Goal: Communication & Community: Answer question/provide support

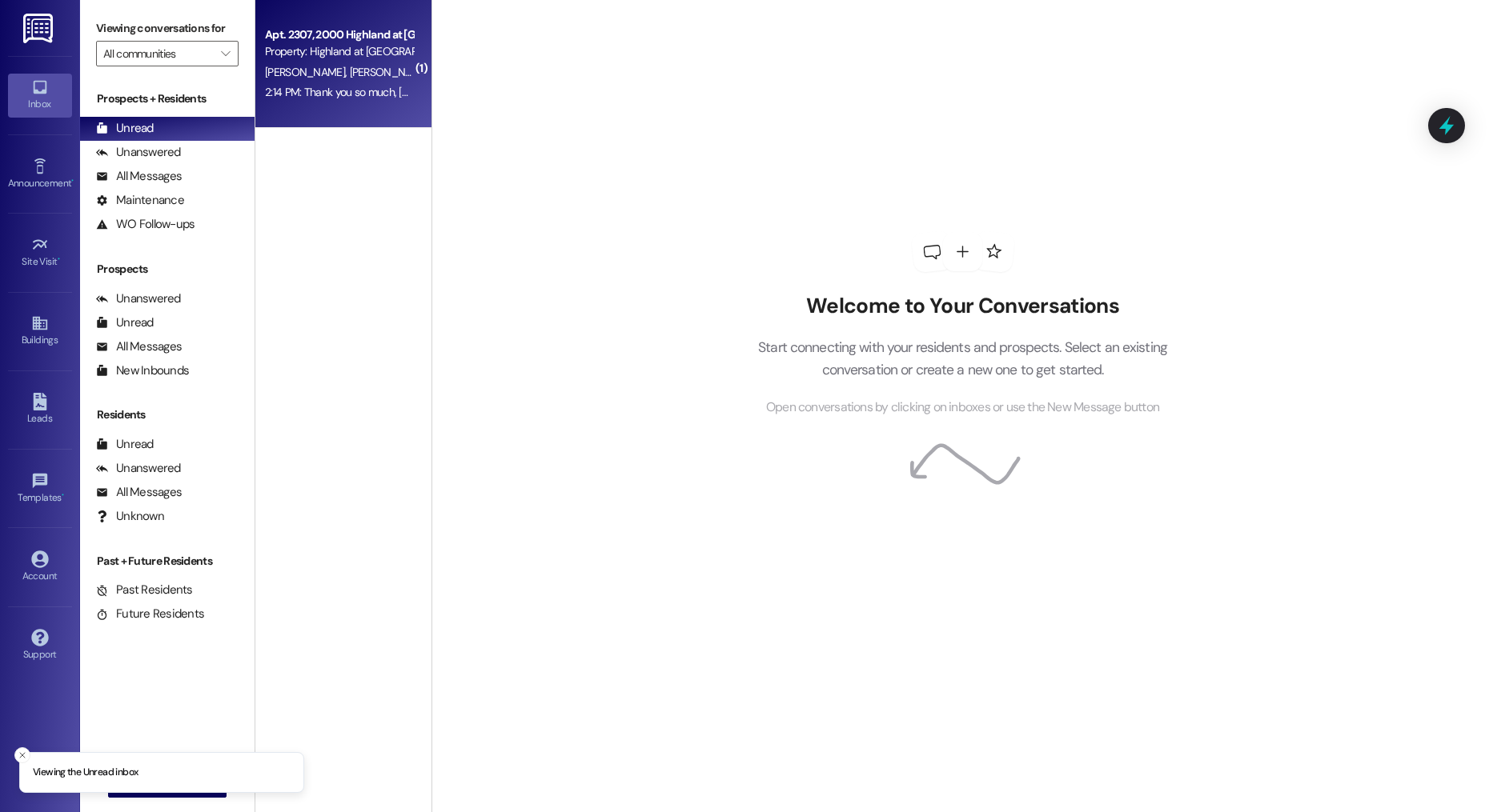
click at [365, 65] on div "[PERSON_NAME] [PERSON_NAME]" at bounding box center [339, 72] width 151 height 20
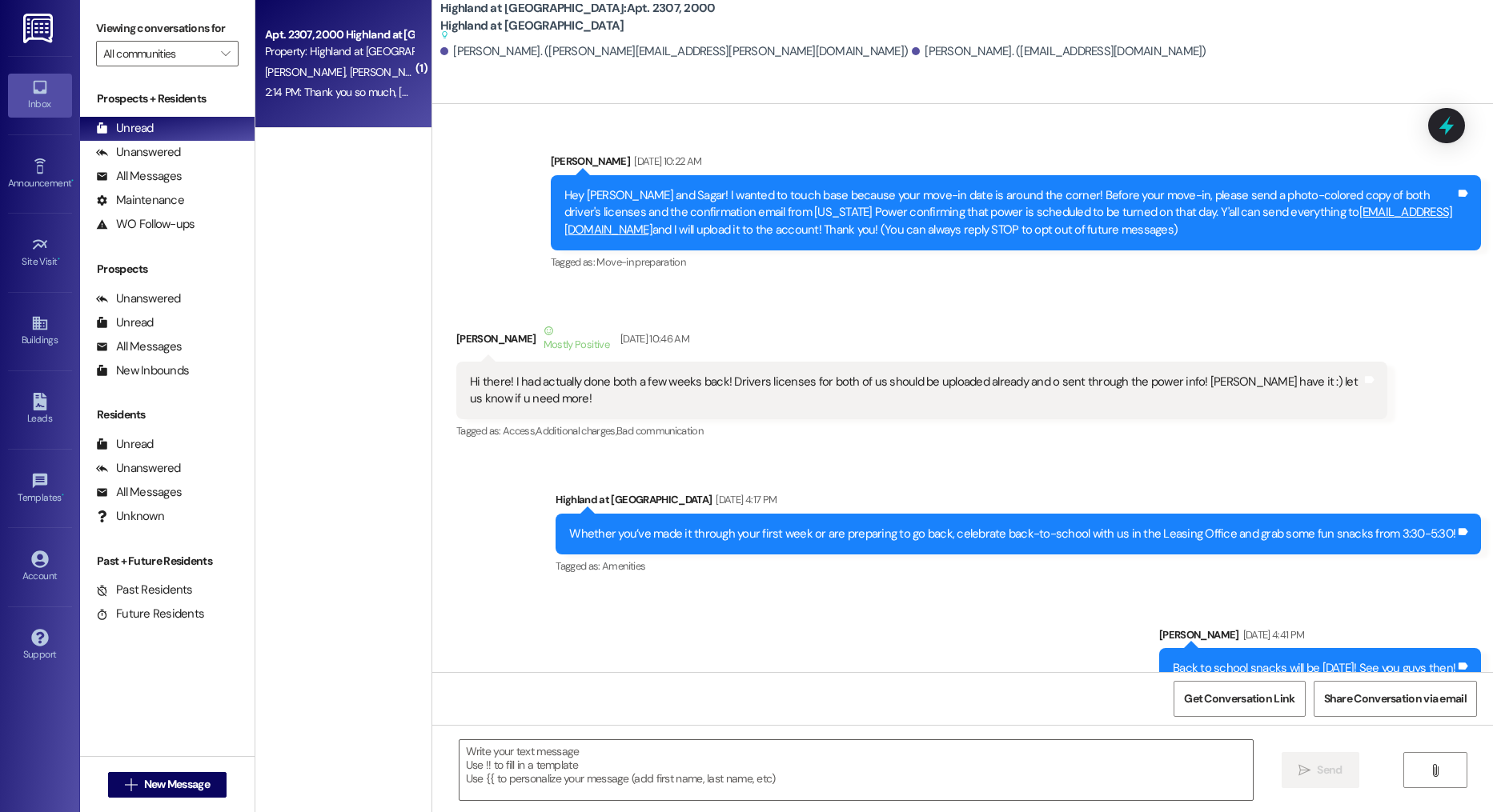
scroll to position [39071, 0]
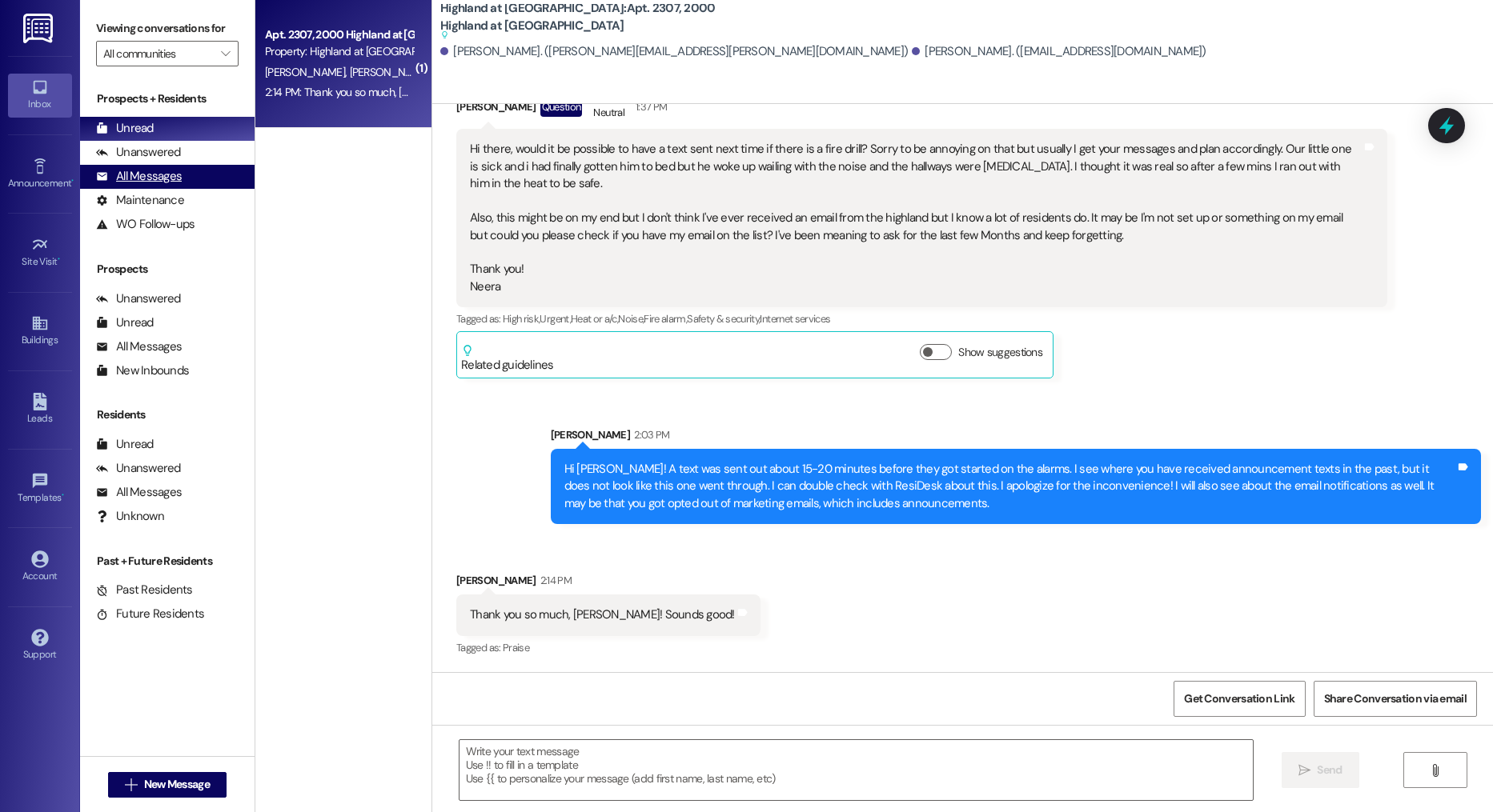
click at [198, 182] on div "All Messages (undefined)" at bounding box center [168, 177] width 174 height 24
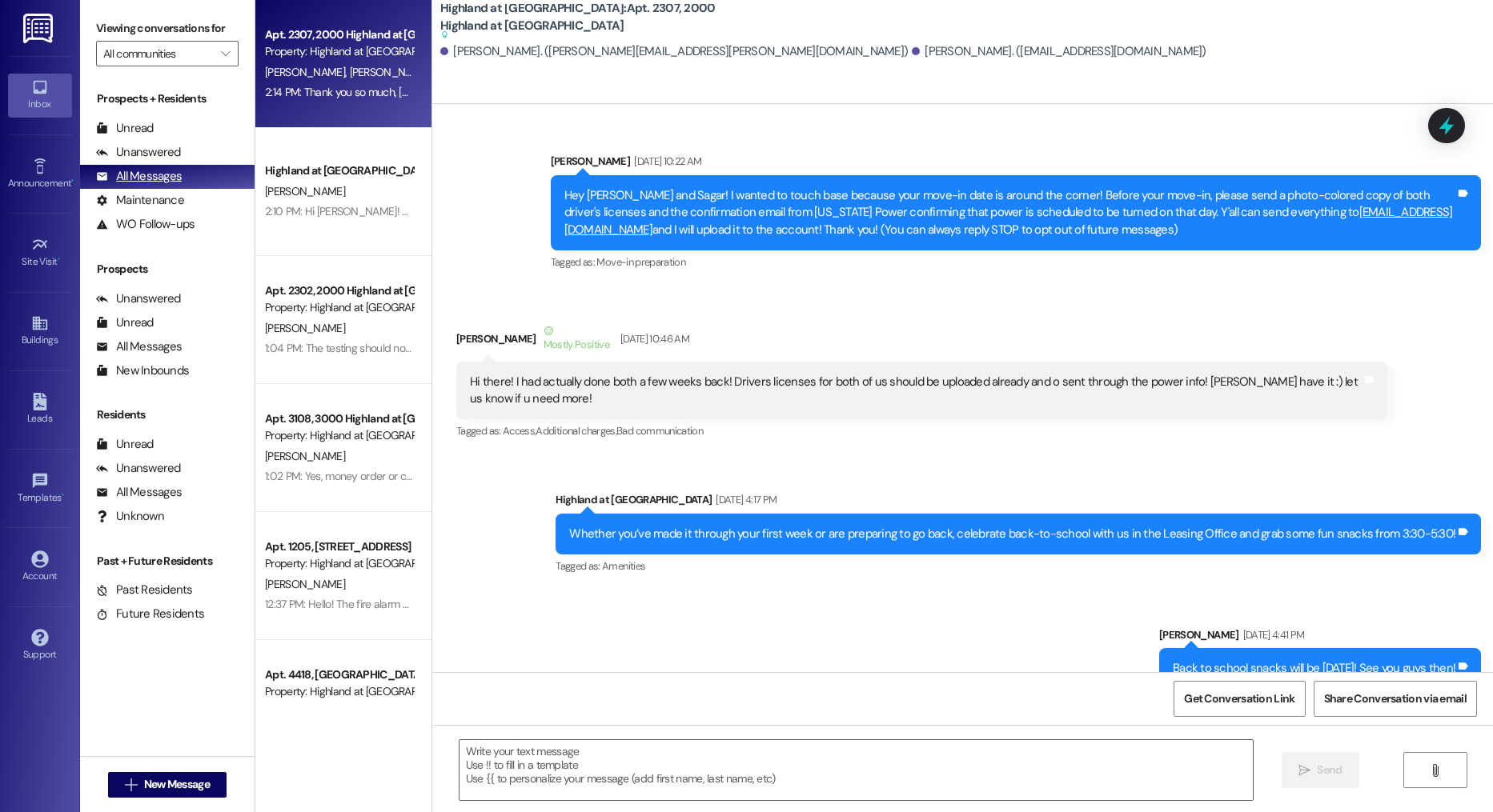
scroll to position [39070, 0]
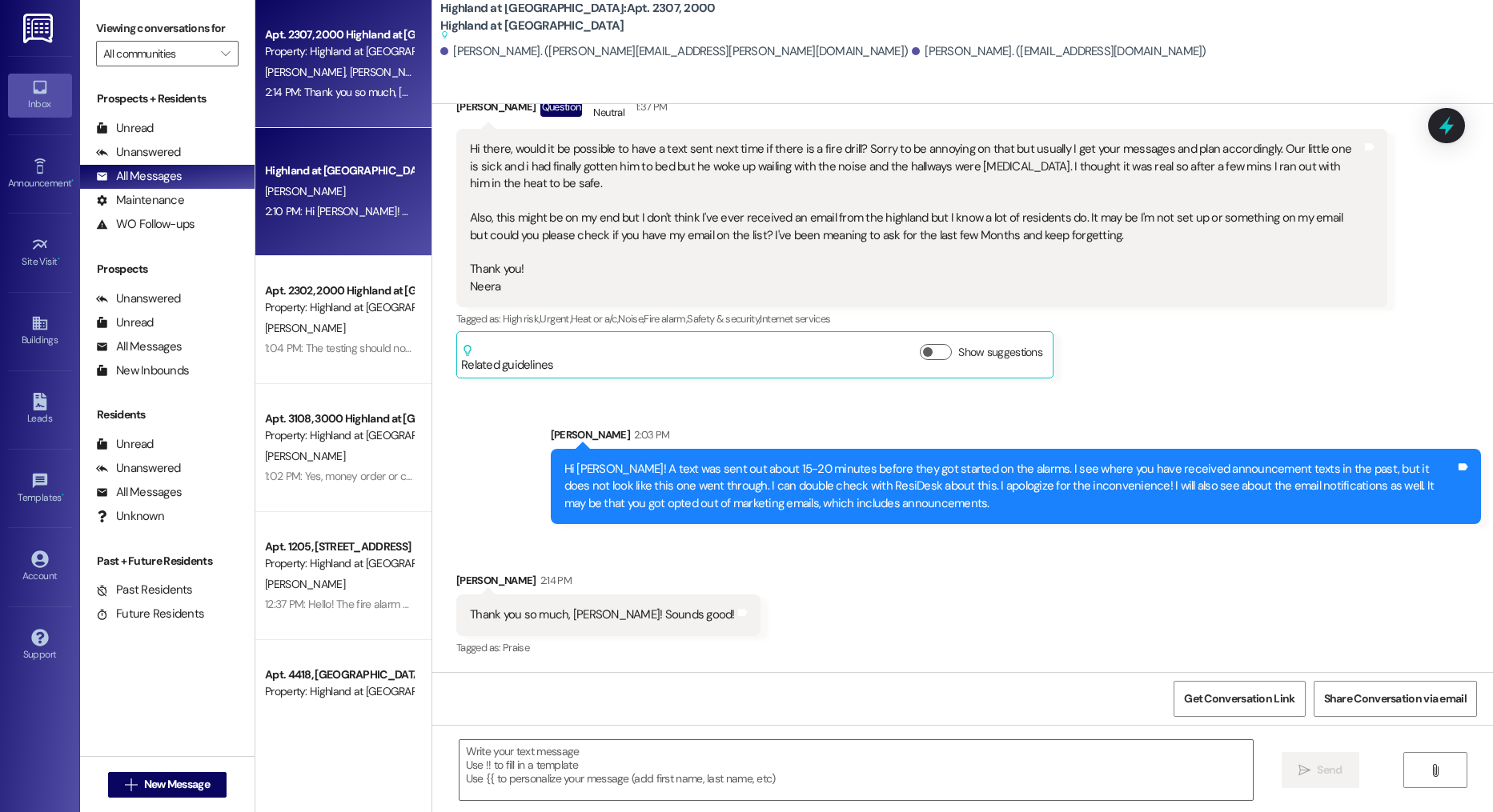
click at [389, 187] on div "[PERSON_NAME]" at bounding box center [339, 191] width 151 height 20
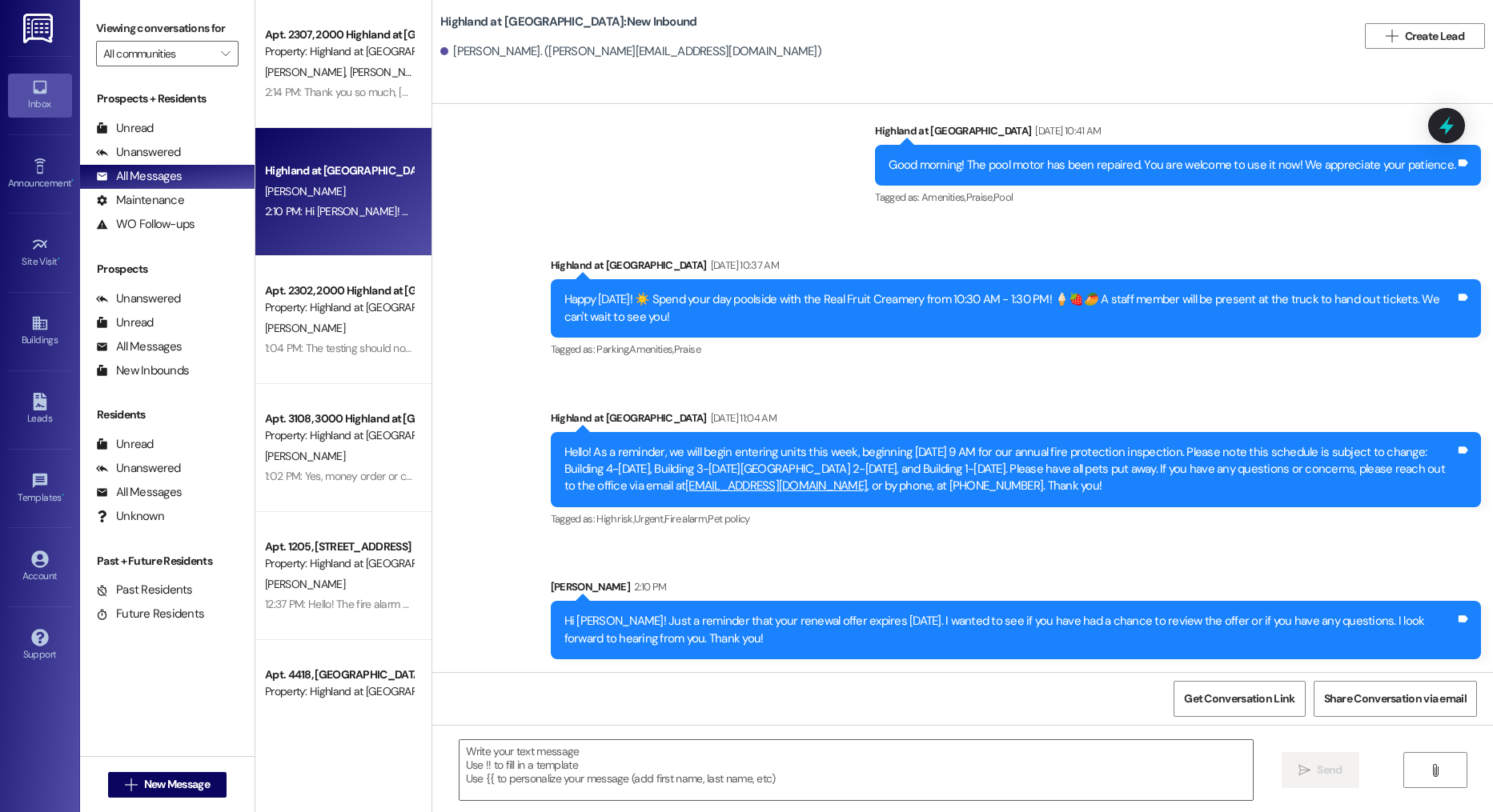
scroll to position [35772, 0]
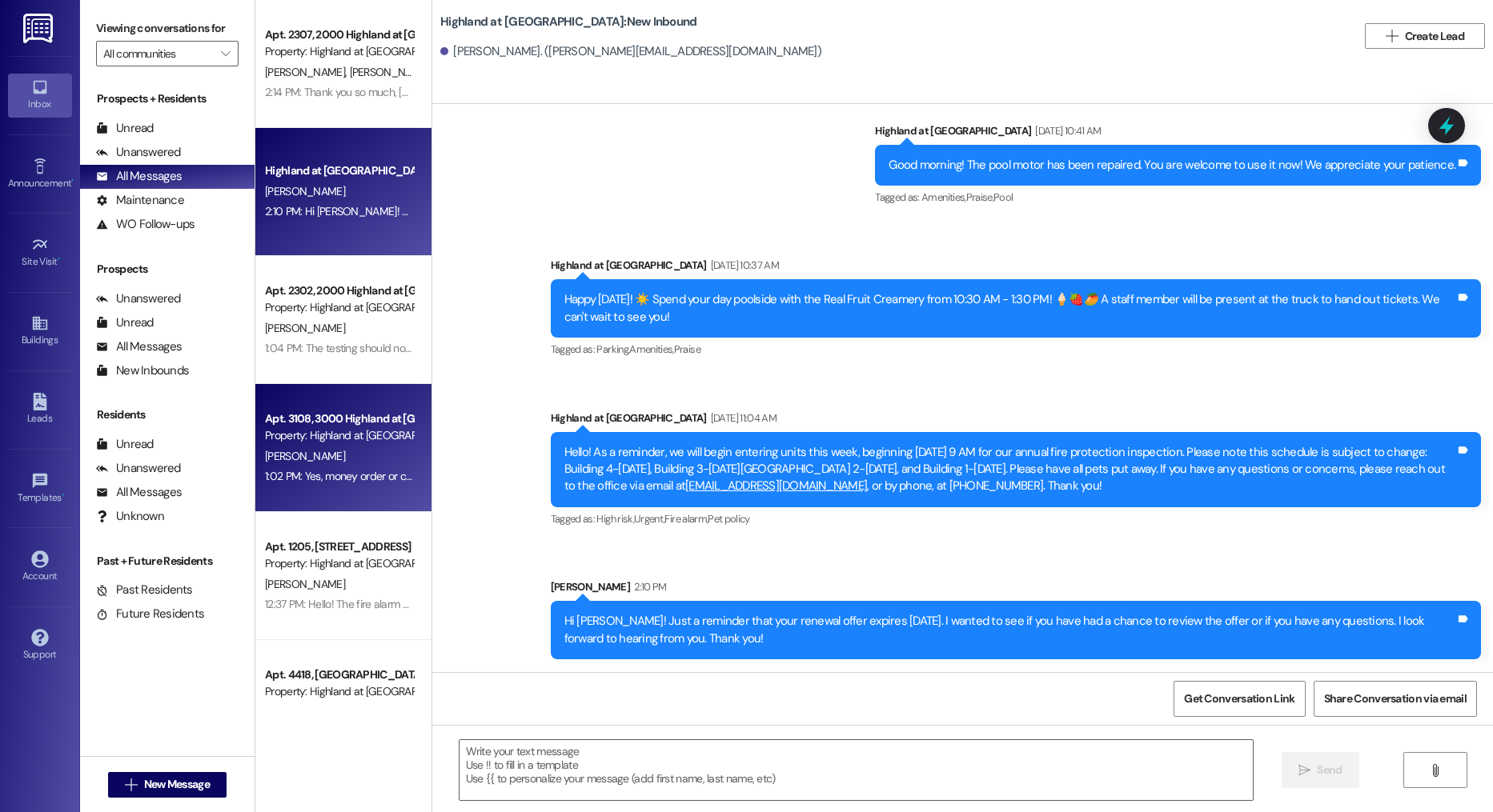
click at [331, 420] on div "Apt. 3108, 3000 Highland at [GEOGRAPHIC_DATA]" at bounding box center [339, 419] width 148 height 17
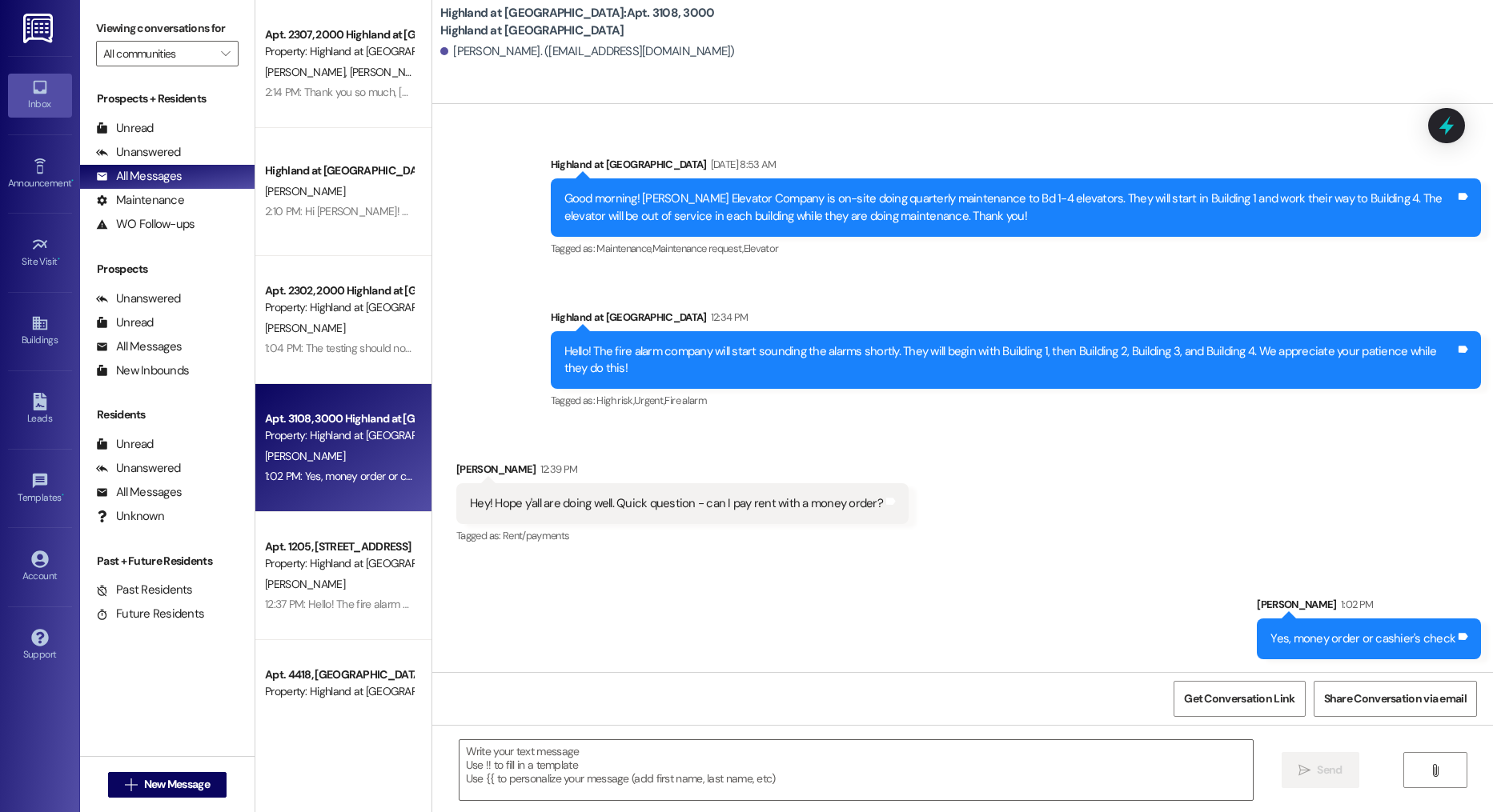
scroll to position [19495, 0]
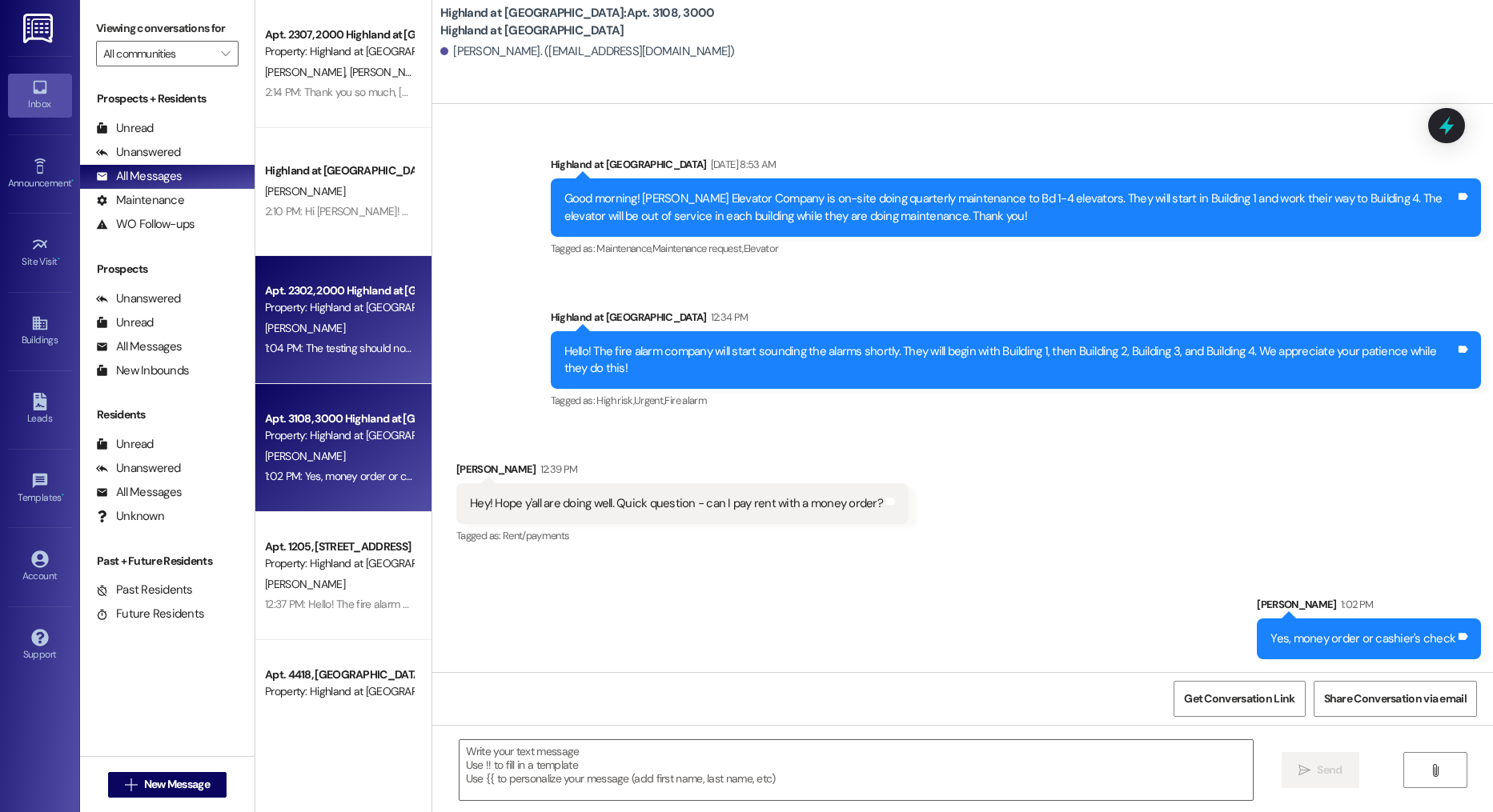
click at [372, 303] on div "Apt. 2307, 2000 Highland at [GEOGRAPHIC_DATA] Property: Highland at [GEOGRAPHIC…" at bounding box center [344, 349] width 176 height 698
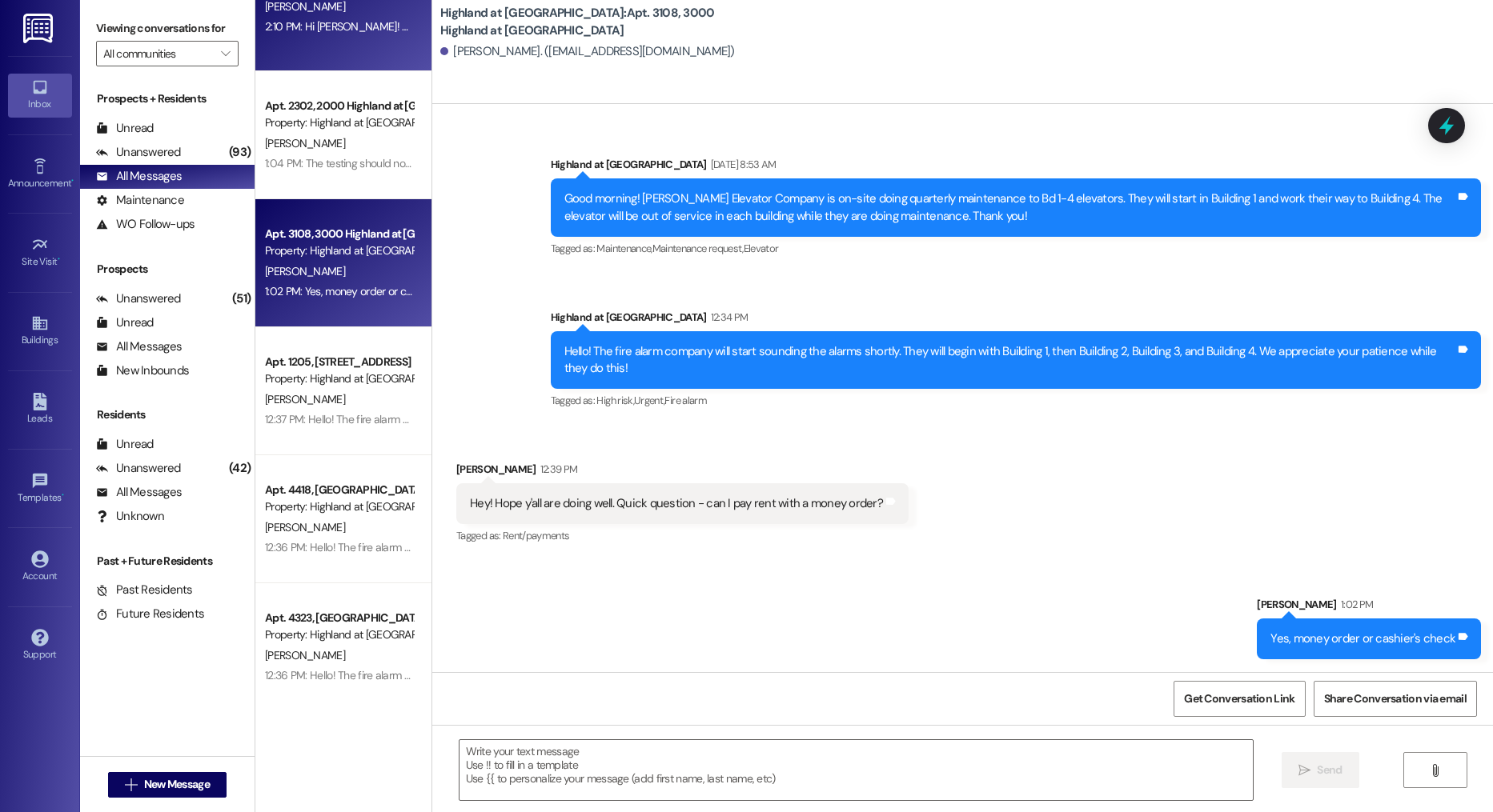
scroll to position [250, 0]
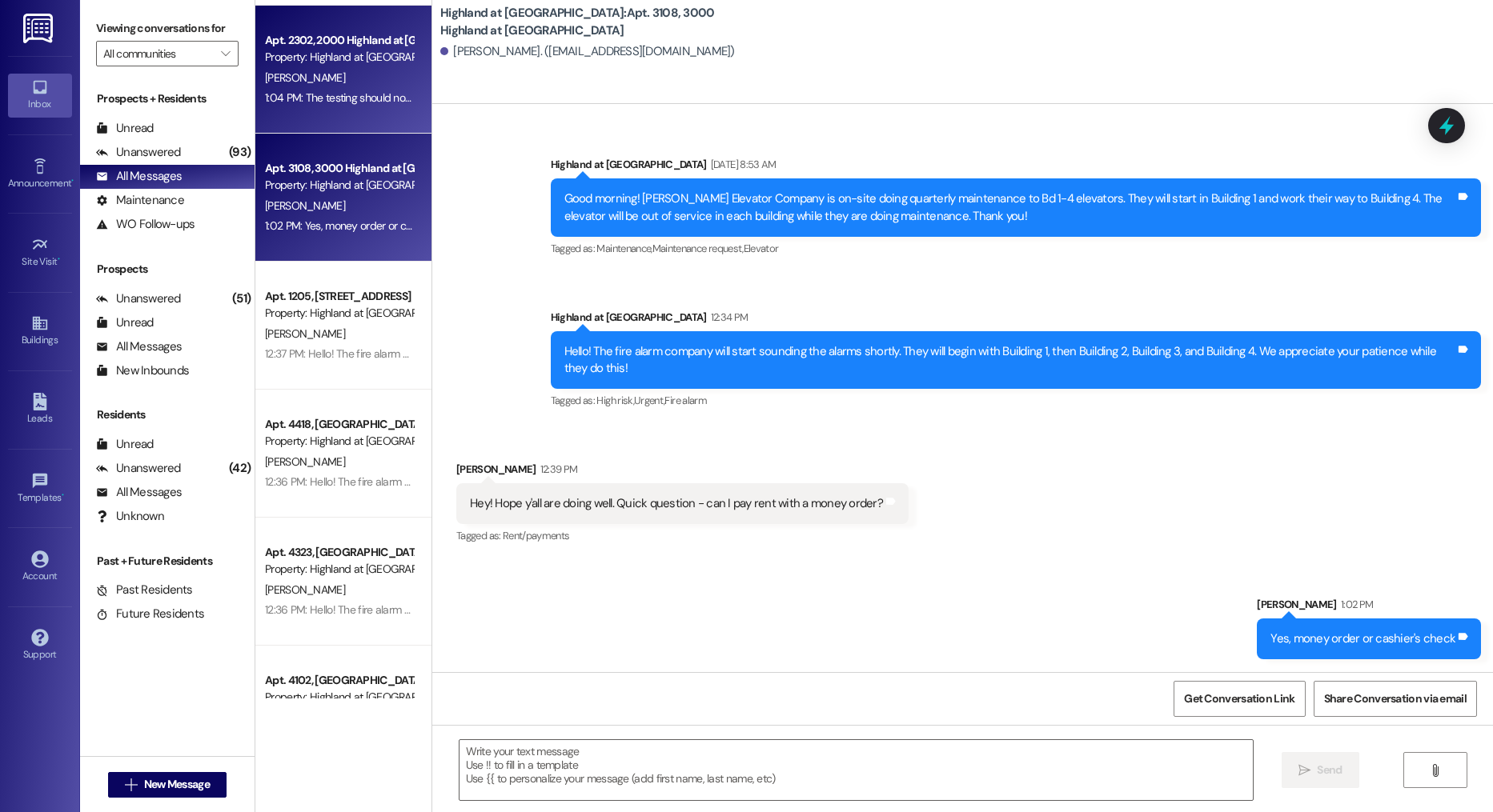
click at [308, 84] on div "[PERSON_NAME]" at bounding box center [339, 78] width 151 height 20
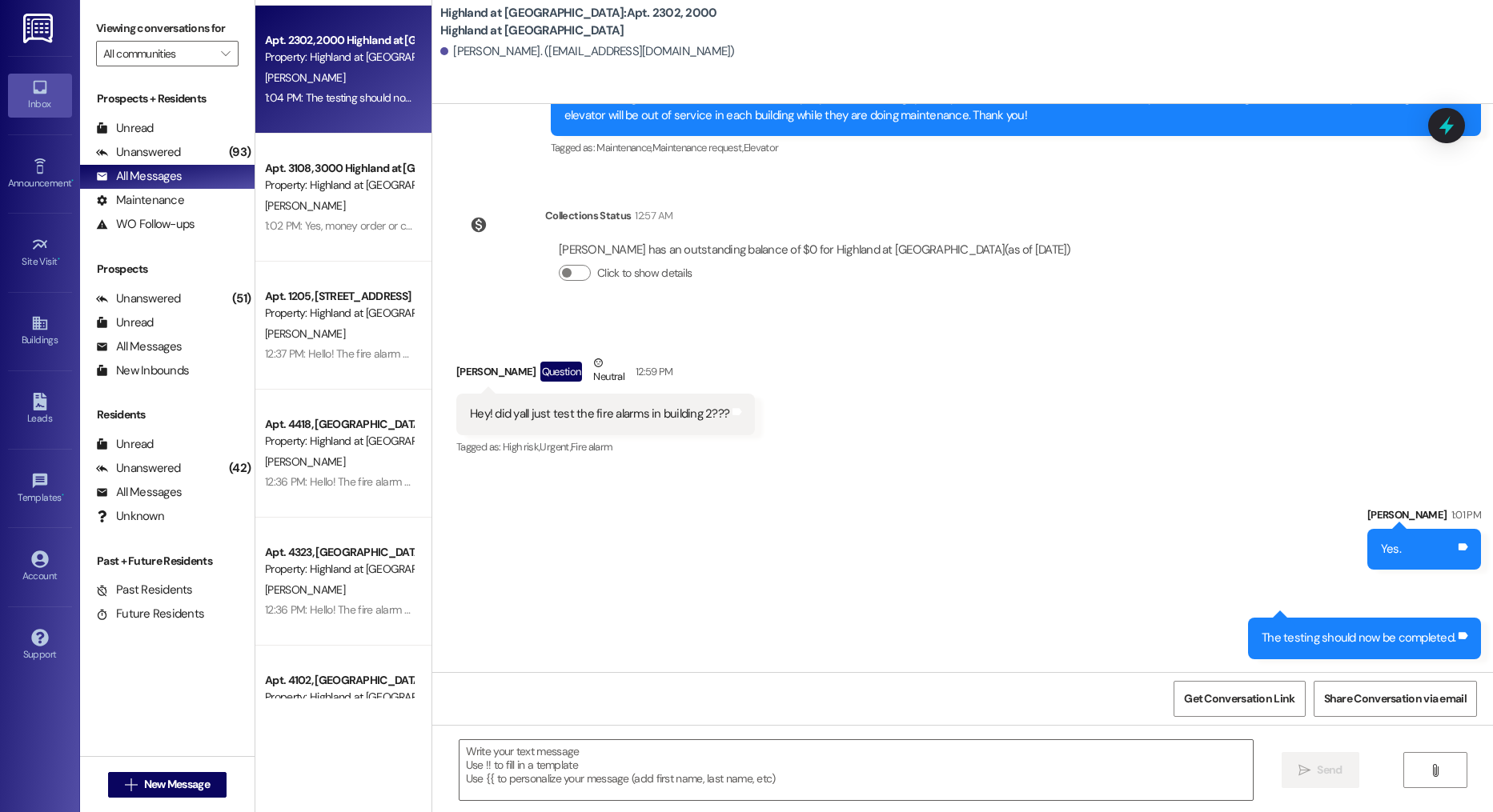
scroll to position [3633, 0]
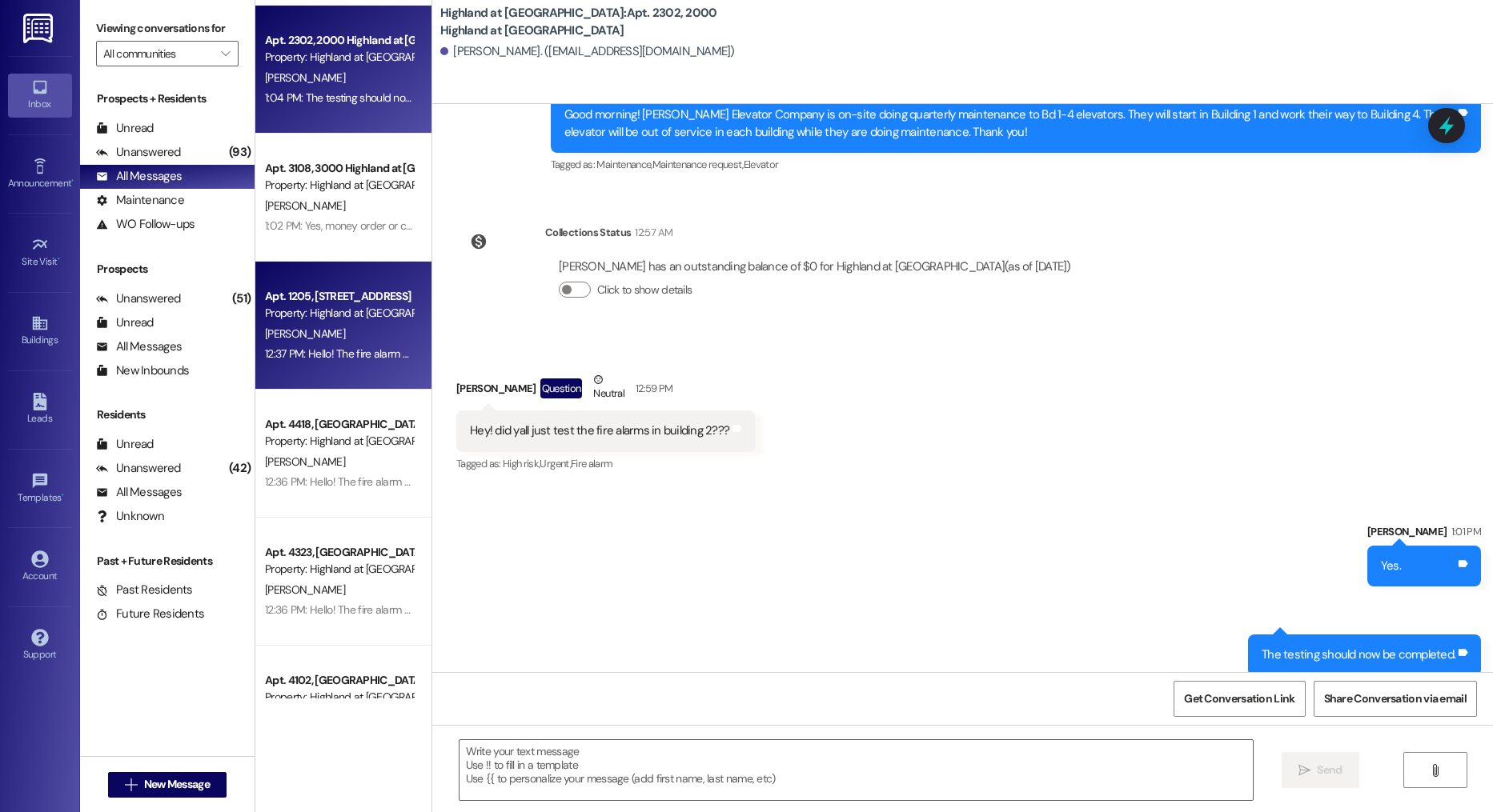
click at [343, 293] on div "Apt. 1205, [STREET_ADDRESS]" at bounding box center [339, 297] width 148 height 17
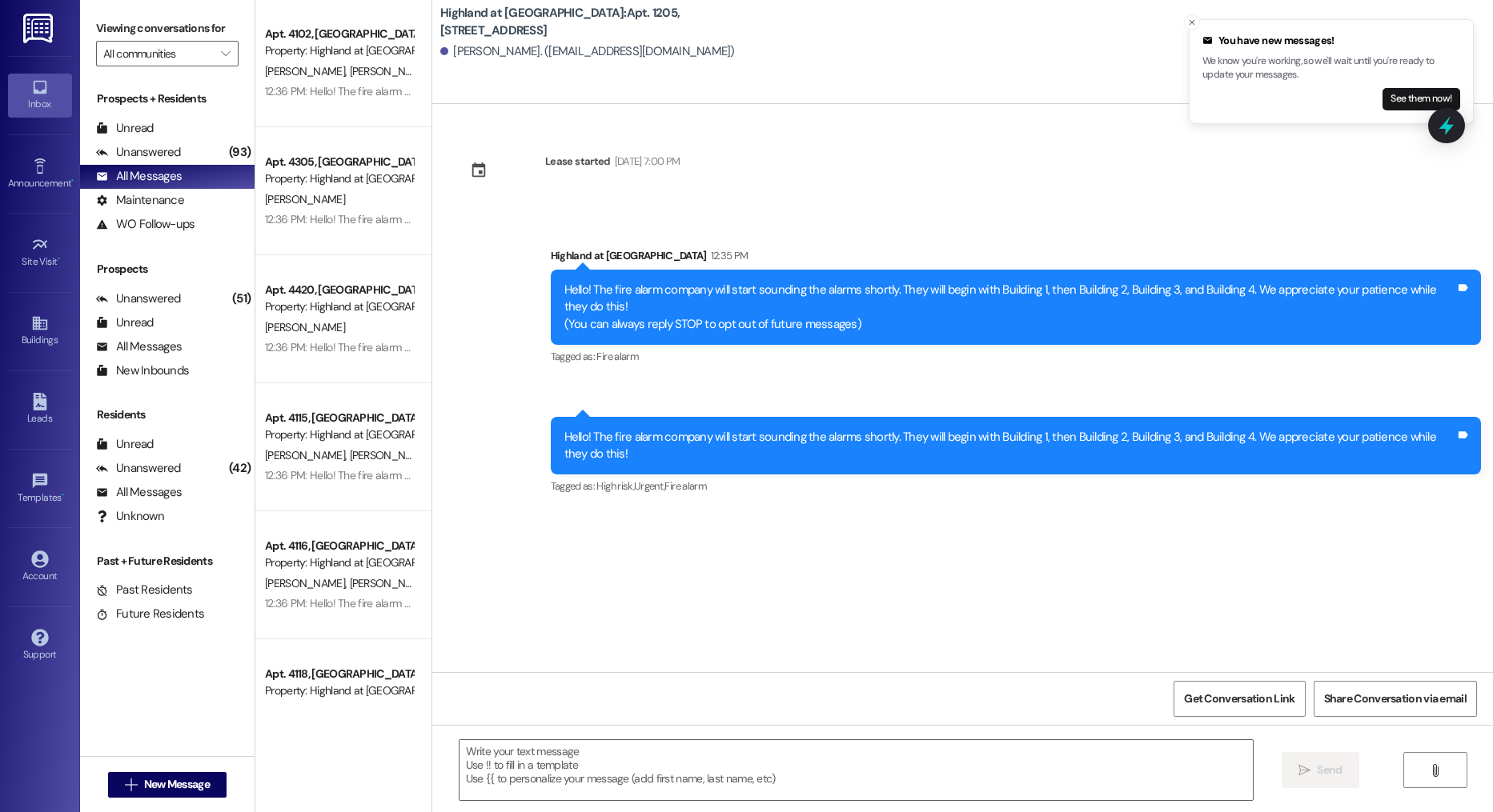
scroll to position [900, 0]
click at [1436, 97] on button "See them now!" at bounding box center [1421, 99] width 78 height 22
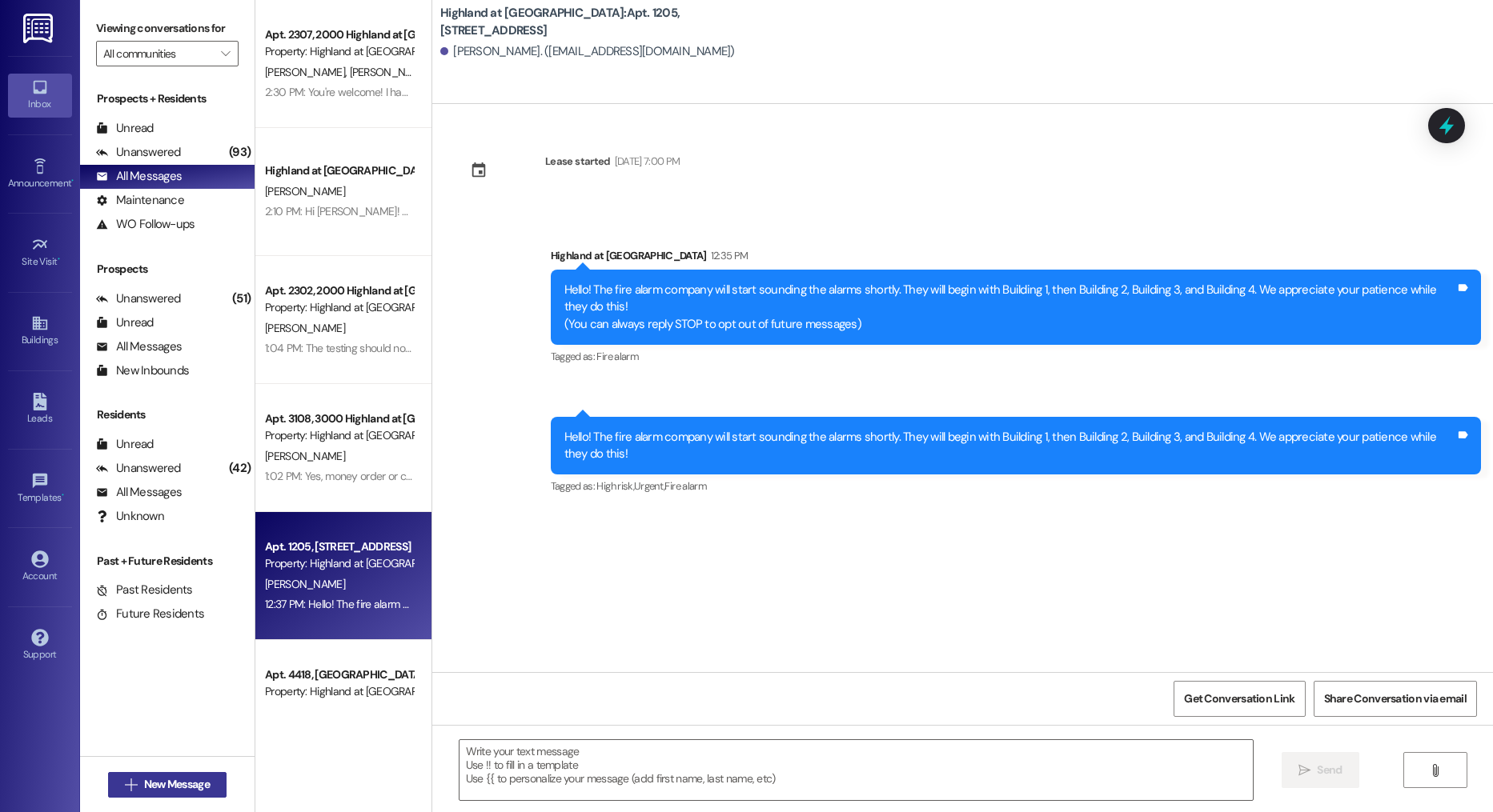
click at [208, 786] on button " New Message" at bounding box center [167, 786] width 119 height 26
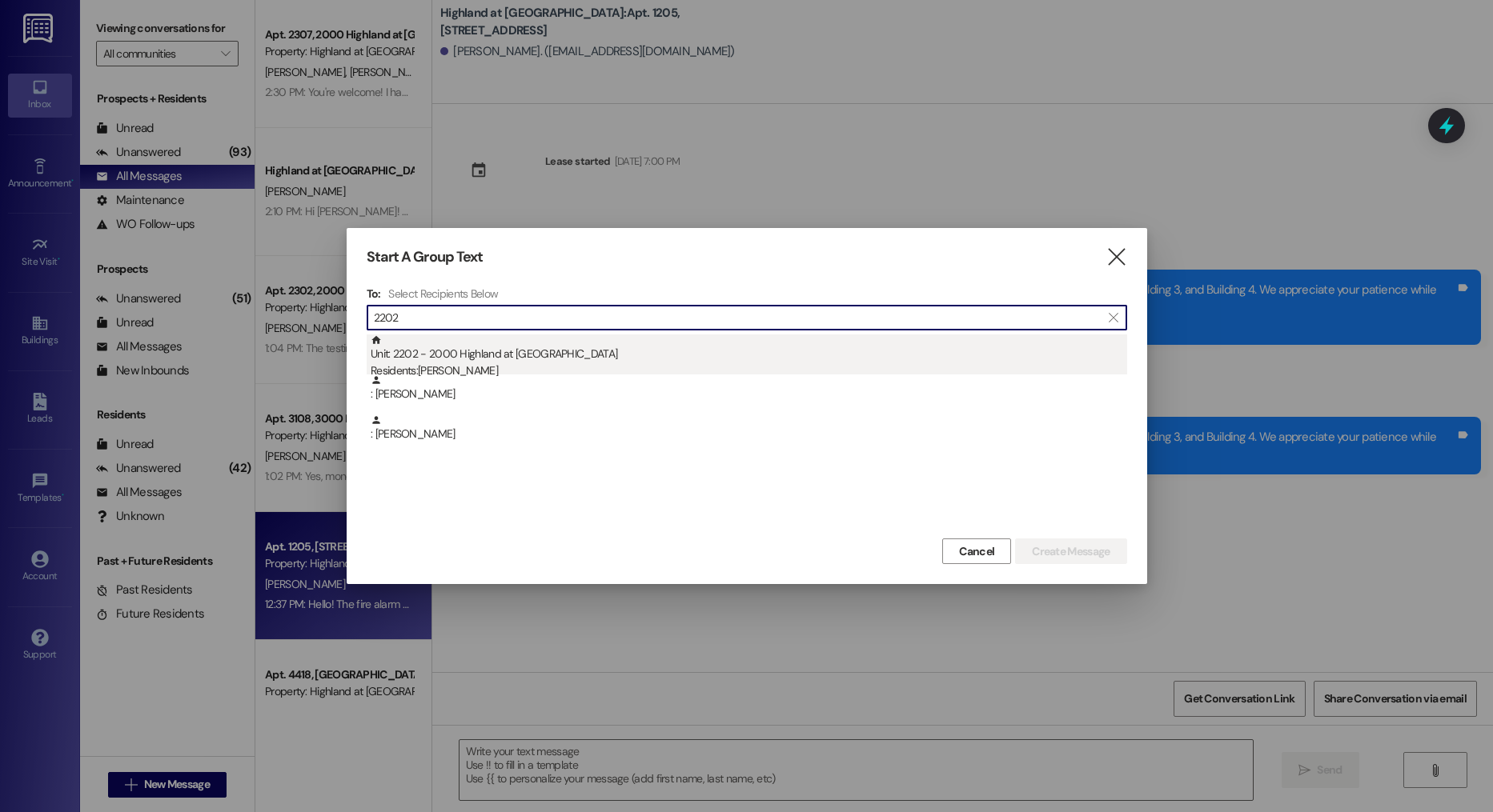
type input "2202"
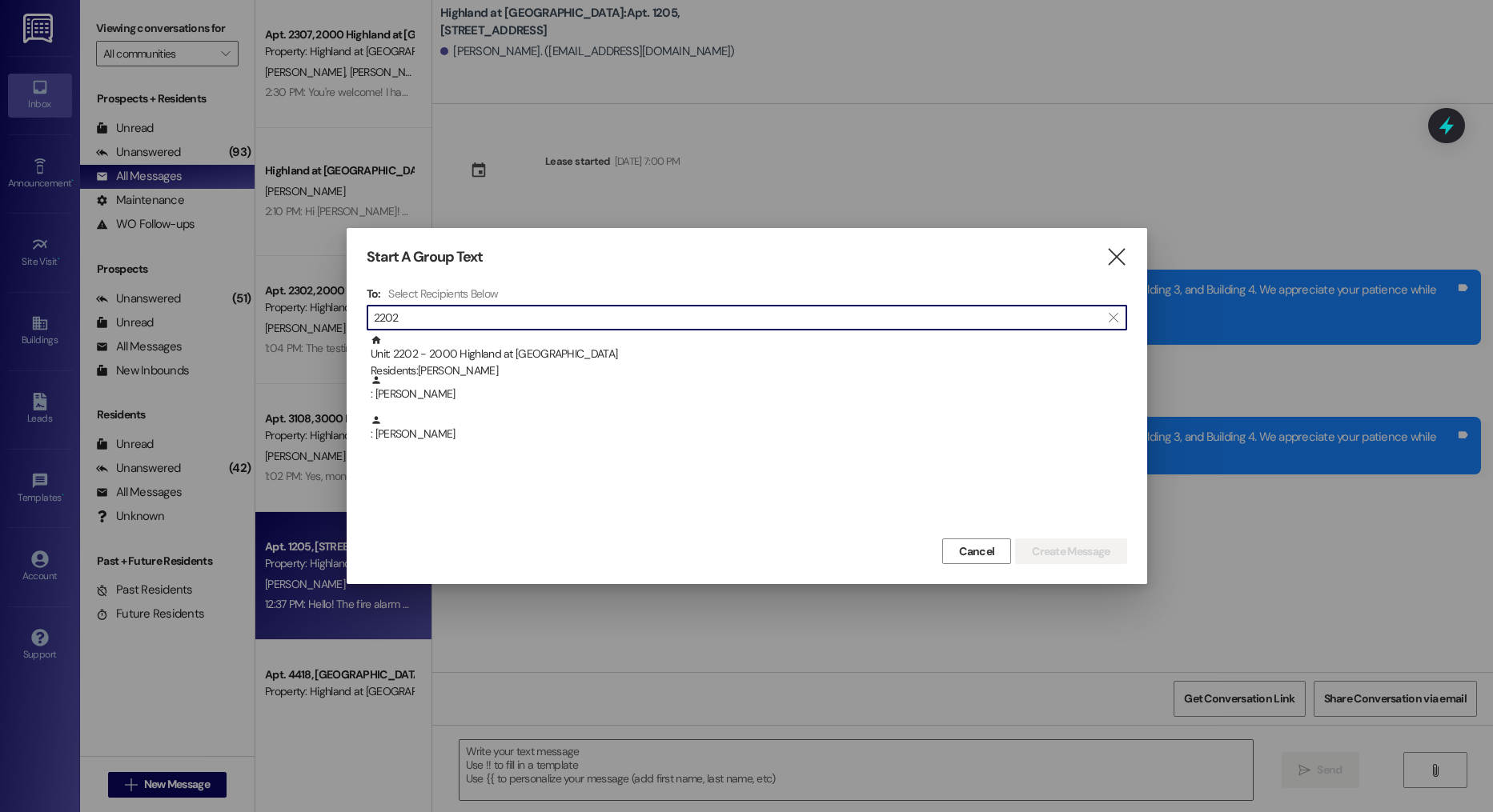
drag, startPoint x: 516, startPoint y: 368, endPoint x: 837, endPoint y: 495, distance: 345.2
click at [516, 368] on div "Residents: [PERSON_NAME]" at bounding box center [749, 371] width 757 height 17
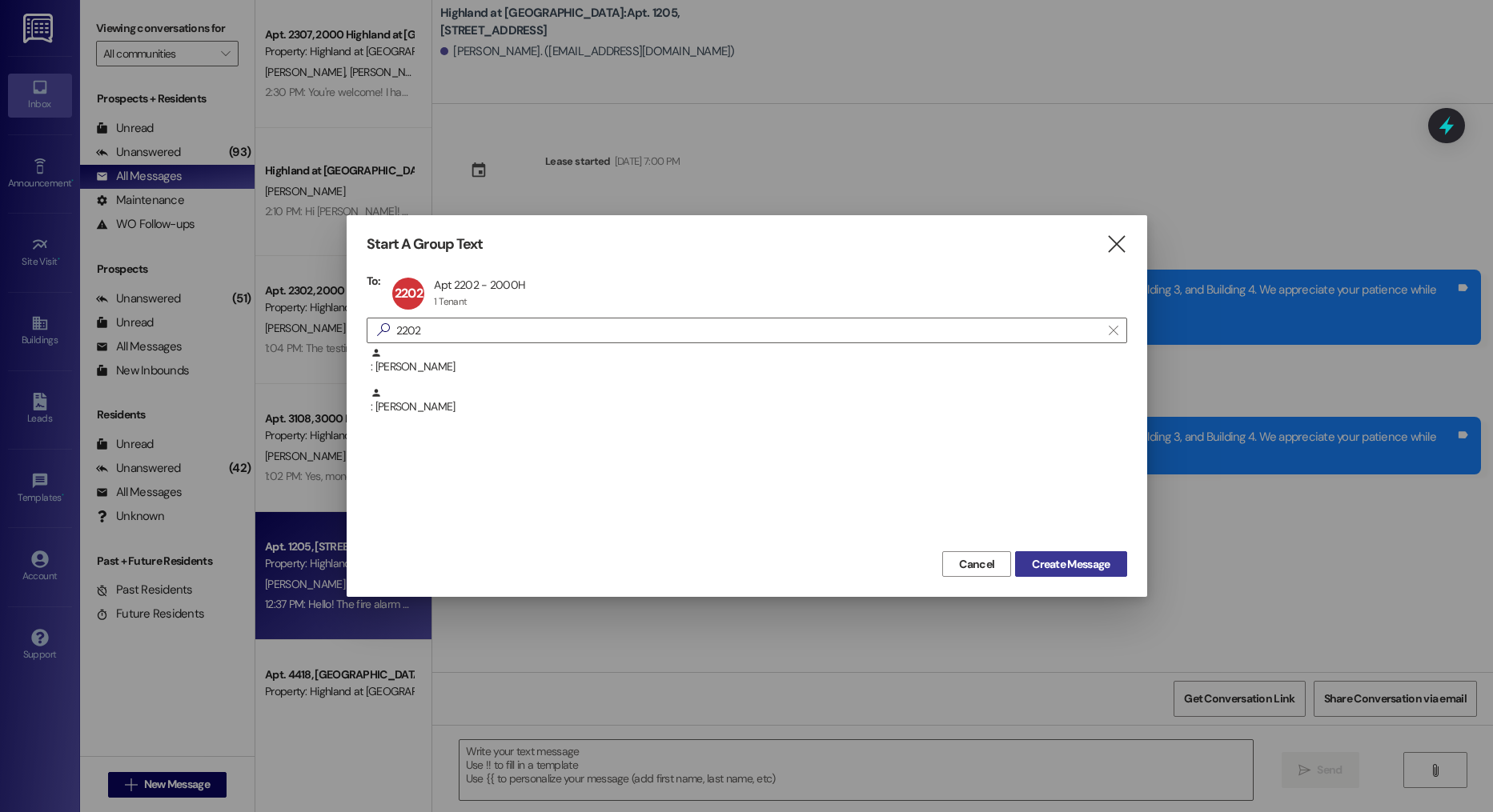
click at [1063, 558] on span "Create Message" at bounding box center [1071, 565] width 78 height 17
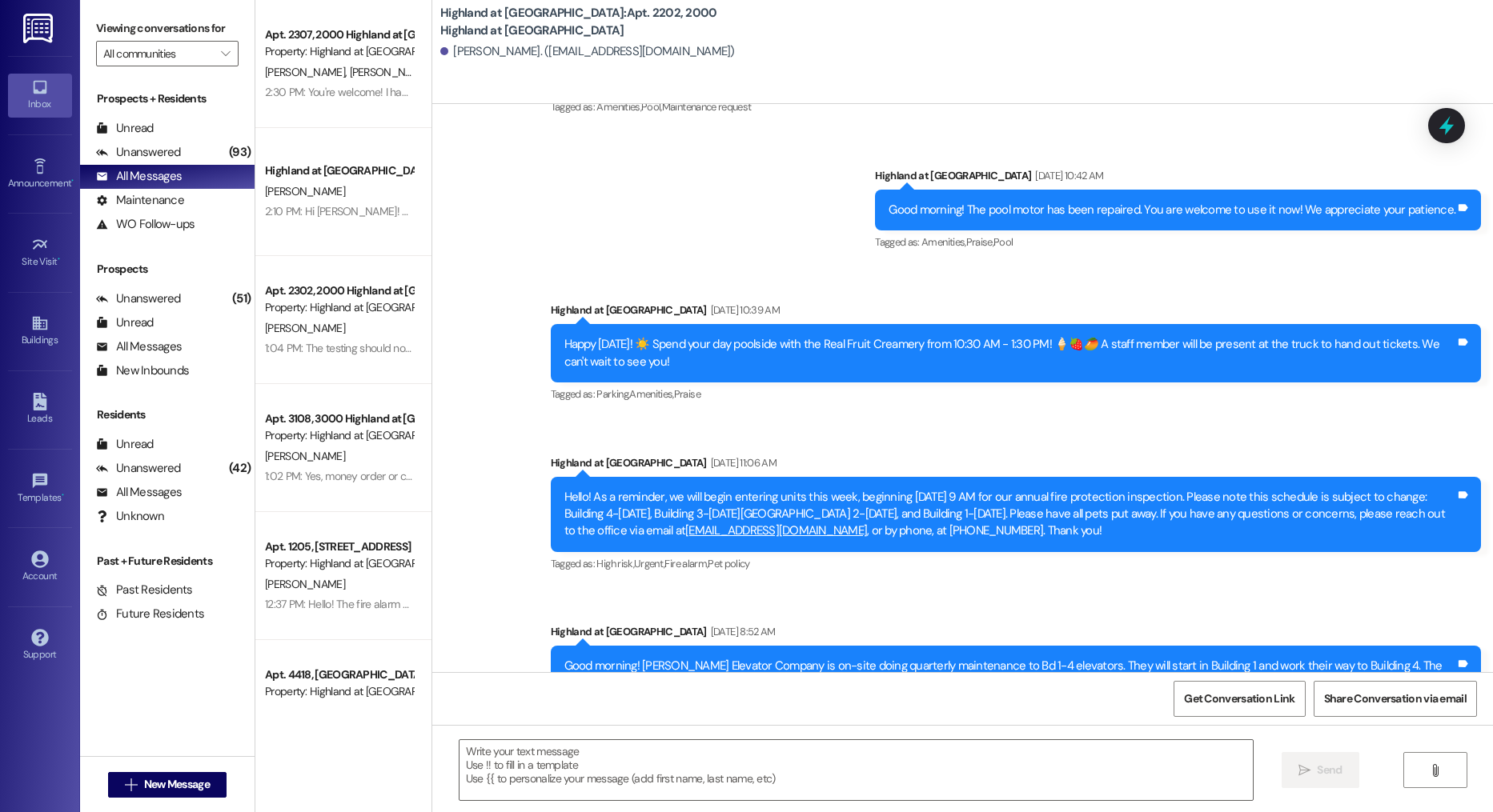
scroll to position [2784, 0]
